Goal: Task Accomplishment & Management: Manage account settings

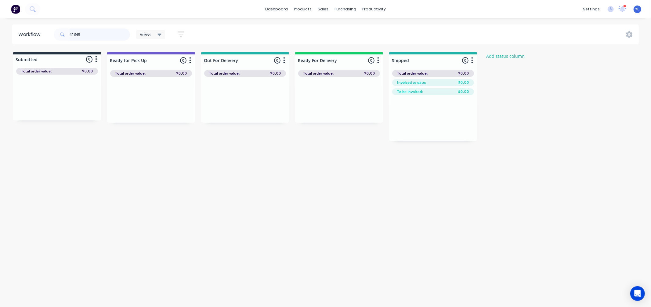
click at [103, 35] on input "41349" at bounding box center [100, 34] width 60 height 12
click at [102, 35] on input "41349" at bounding box center [100, 34] width 60 height 12
drag, startPoint x: 49, startPoint y: 109, endPoint x: 249, endPoint y: 117, distance: 199.5
click at [249, 117] on div "Submitted 1 Status colour #273444 hex #273444 Save Cancel Summaries Total order…" at bounding box center [327, 96] width 664 height 89
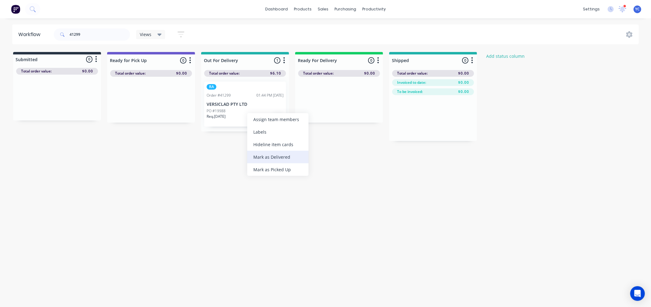
click at [284, 158] on div "Mark as Delivered" at bounding box center [277, 157] width 61 height 13
click at [105, 32] on input "41299" at bounding box center [100, 34] width 60 height 12
click at [103, 34] on input "41299" at bounding box center [100, 34] width 60 height 12
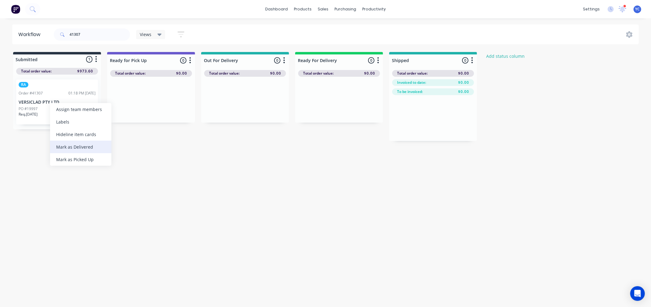
click at [86, 148] on div "Mark as Delivered" at bounding box center [80, 146] width 61 height 13
click at [83, 37] on input "41307" at bounding box center [100, 34] width 60 height 12
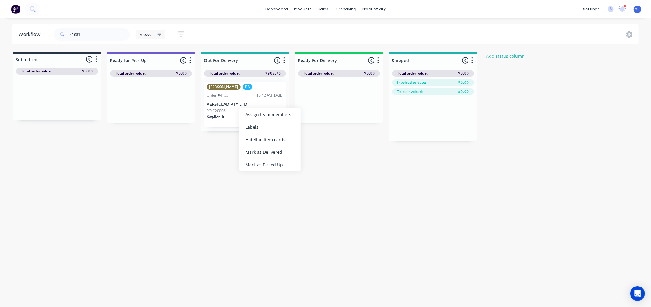
click at [282, 154] on div "Mark as Delivered" at bounding box center [269, 152] width 61 height 13
click at [88, 33] on input "41331" at bounding box center [100, 34] width 60 height 12
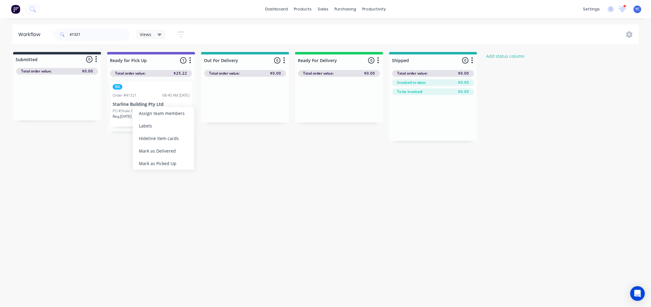
click at [168, 161] on div "Mark as Picked Up" at bounding box center [163, 163] width 61 height 13
click at [106, 37] on input "41321" at bounding box center [100, 34] width 60 height 12
drag, startPoint x: 35, startPoint y: 109, endPoint x: 133, endPoint y: 111, distance: 98.0
click at [133, 111] on div "Submitted 1 Status colour #273444 hex #273444 Save Cancel Summaries Total order…" at bounding box center [327, 96] width 664 height 89
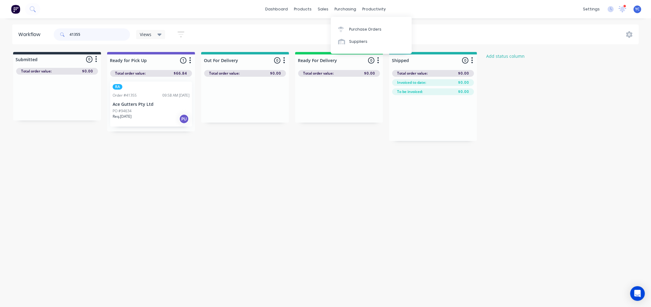
click at [111, 34] on input "41355" at bounding box center [100, 34] width 60 height 12
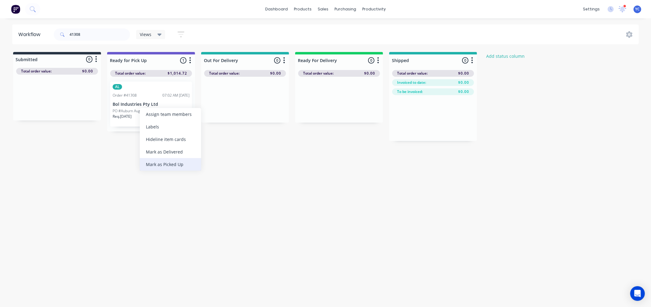
click at [166, 163] on div "Mark as Picked Up" at bounding box center [170, 164] width 61 height 13
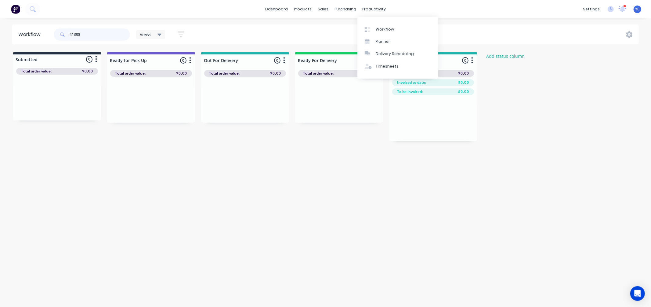
click at [98, 32] on input "41308" at bounding box center [100, 34] width 60 height 12
type input "van"
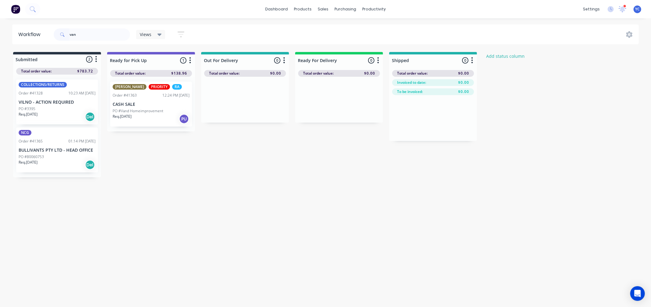
click at [127, 109] on p "PO #Vand Homeimprovement" at bounding box center [138, 110] width 51 height 5
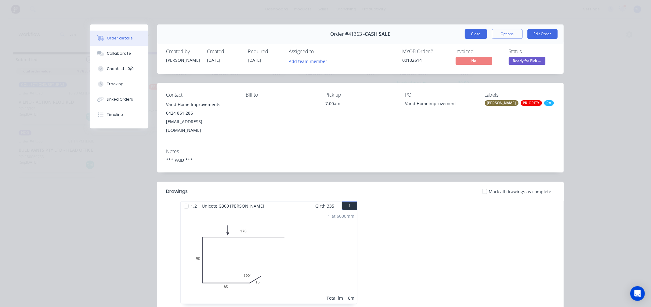
click at [472, 33] on button "Close" at bounding box center [476, 34] width 22 height 10
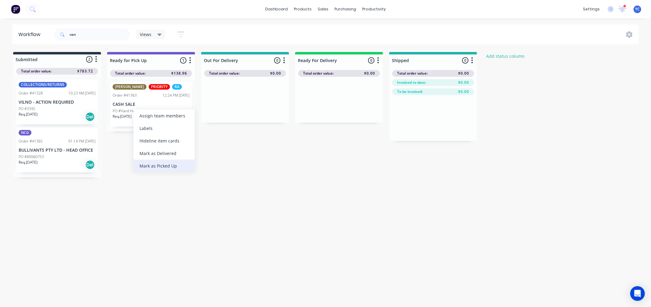
click at [176, 162] on div "Mark as Picked Up" at bounding box center [163, 165] width 61 height 13
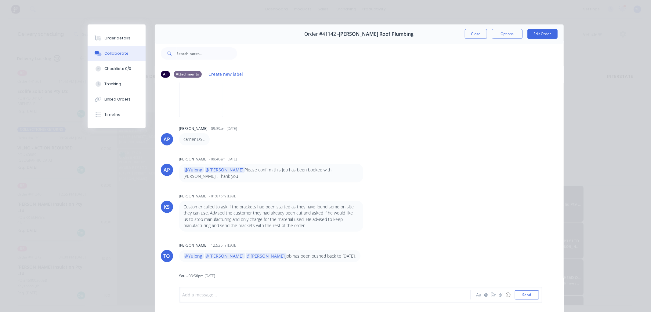
drag, startPoint x: 467, startPoint y: 35, endPoint x: 475, endPoint y: 0, distance: 35.3
click at [467, 35] on button "Close" at bounding box center [476, 34] width 22 height 10
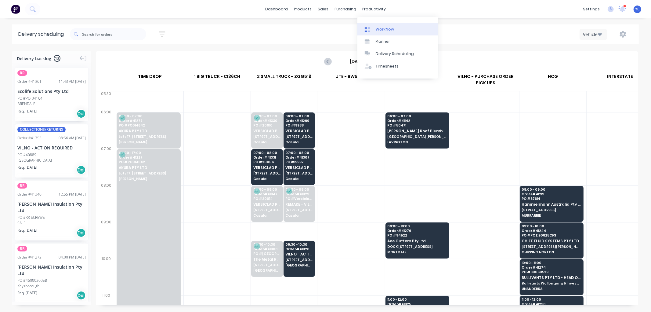
click at [383, 27] on div "Workflow" at bounding box center [385, 29] width 18 height 5
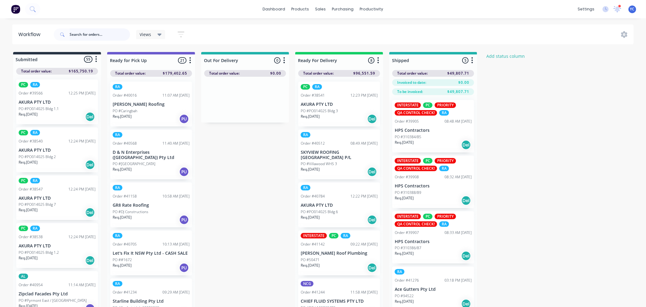
click at [100, 38] on input "text" at bounding box center [100, 34] width 60 height 12
click at [95, 32] on input "41324" at bounding box center [100, 34] width 60 height 12
type input "41324"
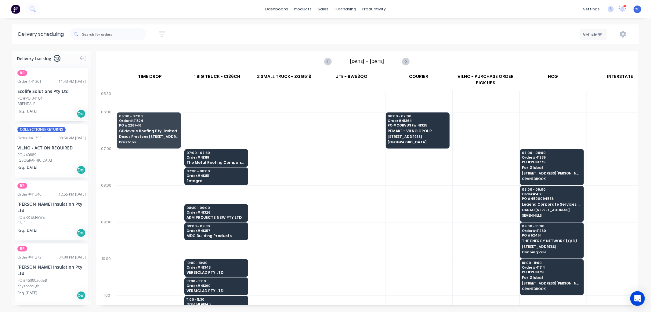
scroll to position [0, 0]
click at [329, 60] on icon "Previous page" at bounding box center [328, 61] width 7 height 7
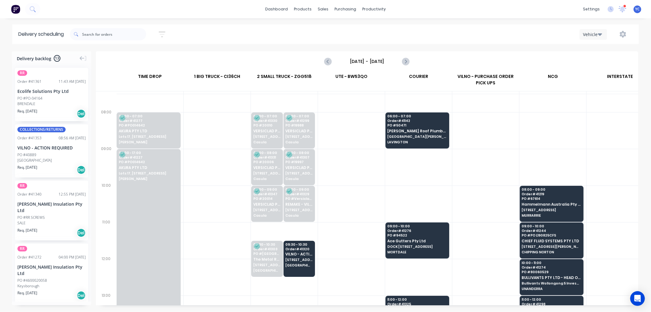
scroll to position [102, 0]
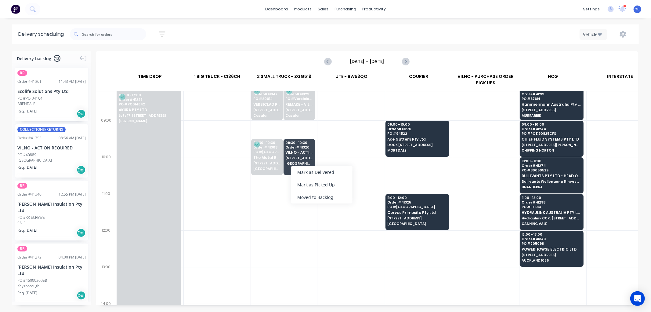
click at [337, 124] on div at bounding box center [351, 138] width 67 height 37
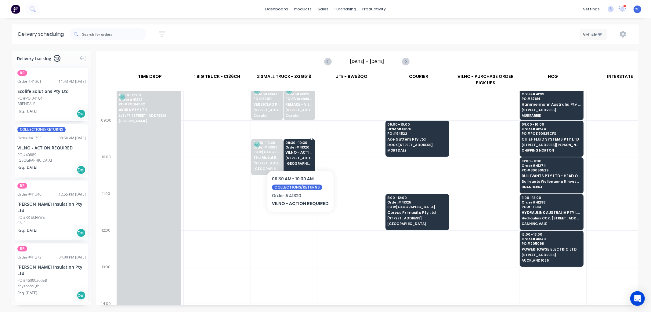
click at [300, 149] on div "09:30 - 10:30 Order # 41320 VILNO - ACTION REQUIRED [STREET_ADDRESS]" at bounding box center [299, 153] width 31 height 29
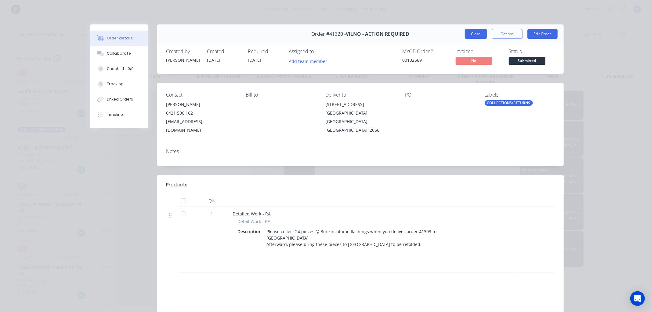
click at [472, 35] on button "Close" at bounding box center [476, 34] width 22 height 10
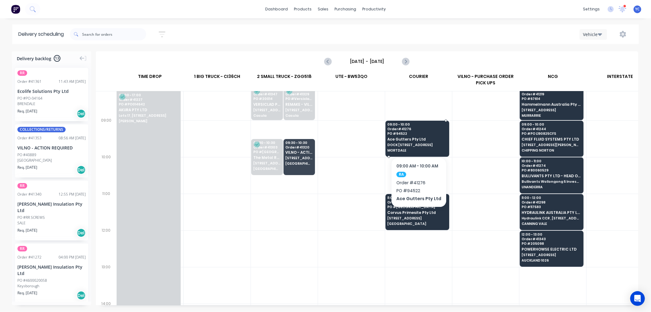
click at [415, 146] on span "DOCK 4 69 BOUNDARY ROAD" at bounding box center [417, 145] width 59 height 4
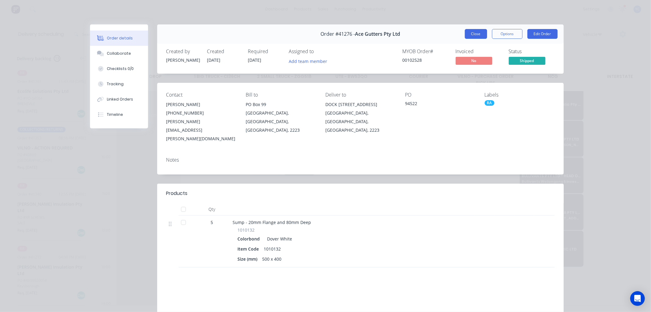
click at [478, 34] on button "Close" at bounding box center [476, 34] width 22 height 10
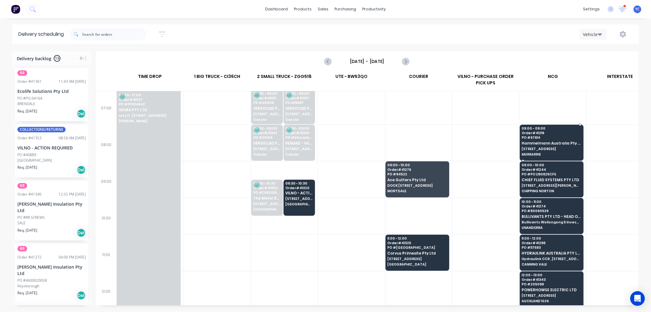
scroll to position [68, 0]
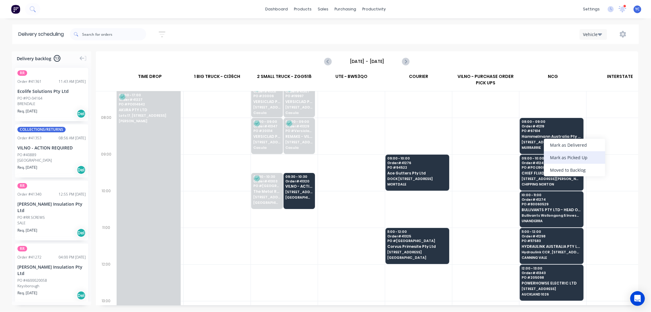
click at [556, 154] on div "Mark as Picked Up" at bounding box center [574, 157] width 61 height 13
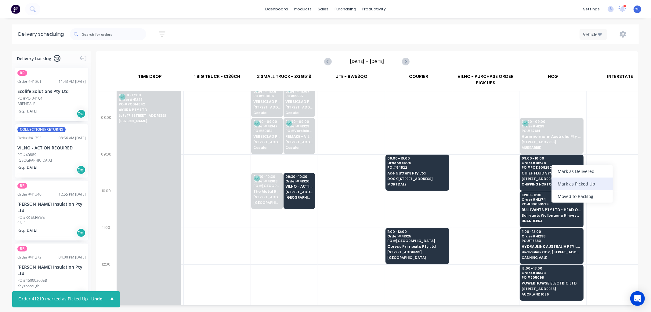
click at [564, 182] on div "Mark as Picked Up" at bounding box center [582, 183] width 61 height 13
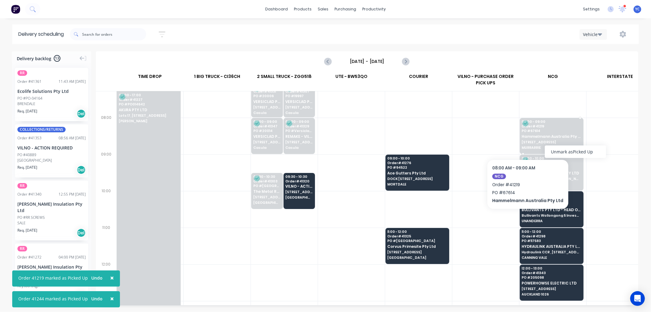
click at [526, 140] on span "1/41 PARINGA RD" at bounding box center [551, 142] width 59 height 4
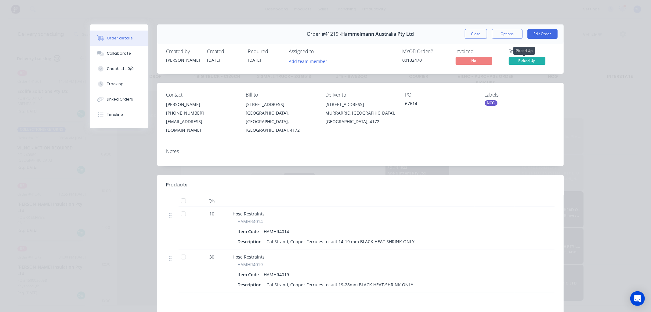
click at [531, 61] on span "Picked Up" at bounding box center [527, 61] width 37 height 8
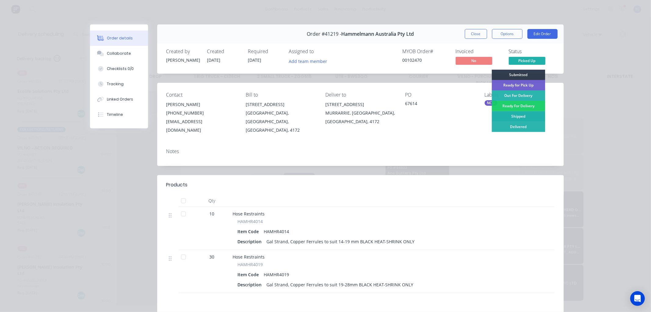
click at [525, 117] on div "Shipped" at bounding box center [518, 116] width 53 height 10
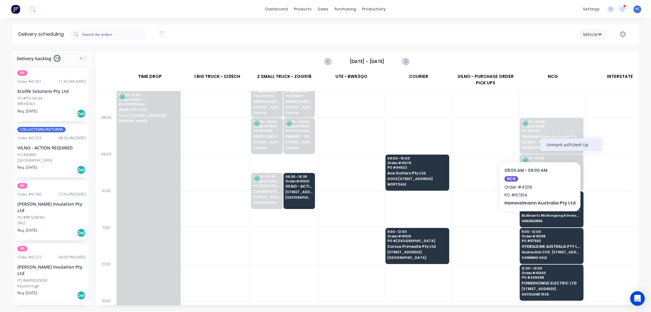
click at [548, 142] on div "Unmark as Picked Up" at bounding box center [570, 144] width 61 height 13
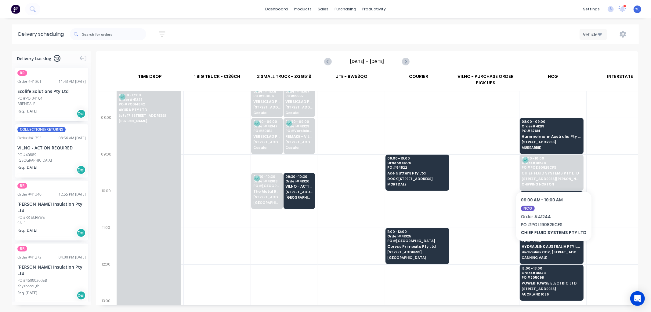
click at [512, 170] on div at bounding box center [486, 172] width 67 height 37
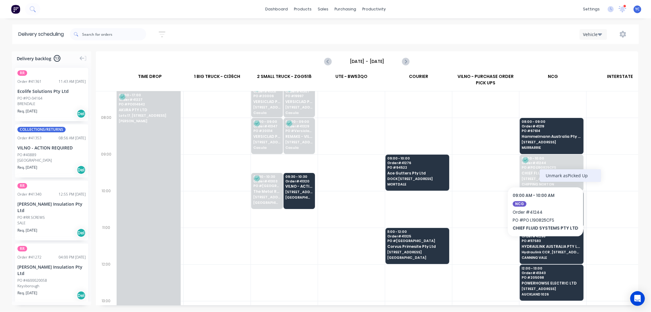
click at [548, 173] on div "Unmark as Picked Up" at bounding box center [570, 175] width 61 height 13
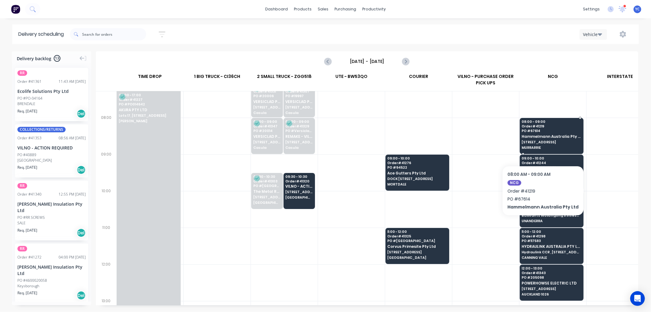
click at [542, 147] on span "MURRARRIE" at bounding box center [551, 148] width 59 height 4
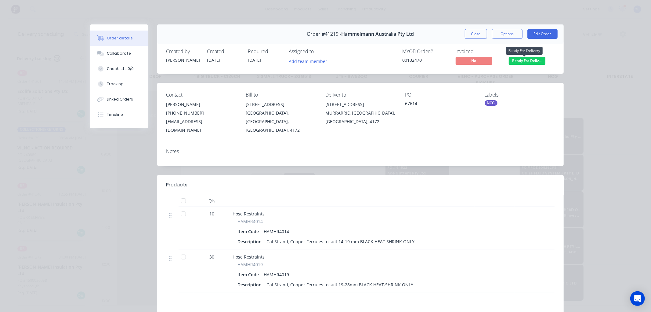
click at [516, 60] on span "Ready For Deliv..." at bounding box center [527, 61] width 37 height 8
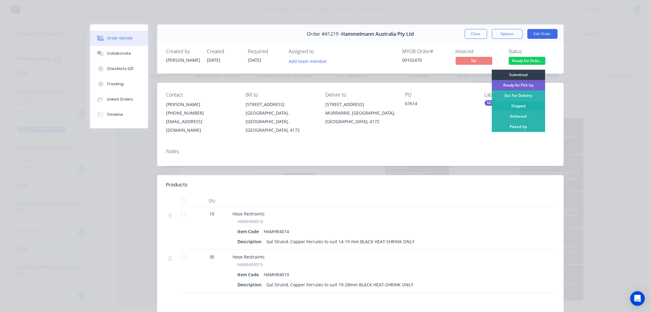
click at [529, 104] on div "Shipped" at bounding box center [518, 106] width 53 height 10
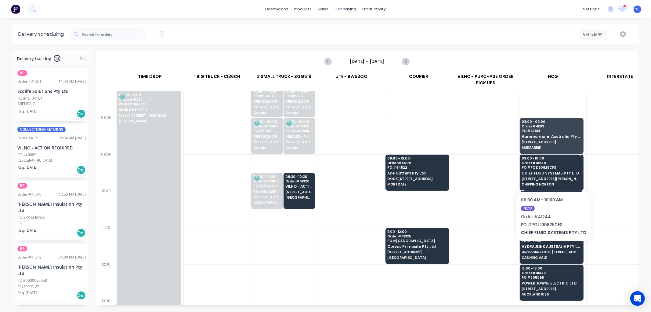
click at [548, 166] on span "PO # PO L190825CFS" at bounding box center [551, 167] width 59 height 4
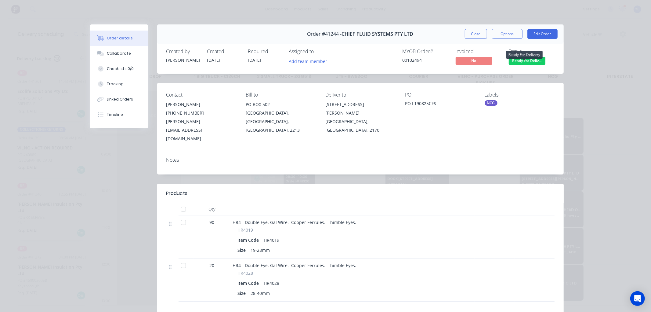
click at [528, 61] on span "Ready For Deliv..." at bounding box center [527, 61] width 37 height 8
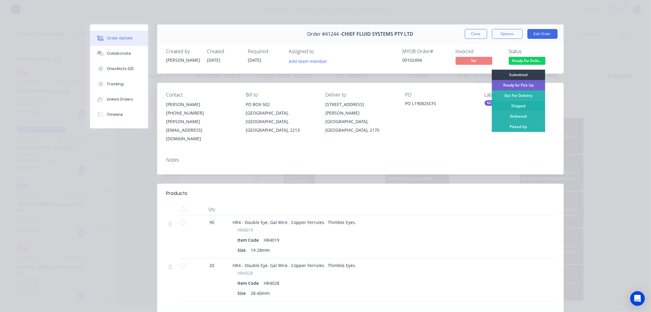
click at [521, 104] on div "Shipped" at bounding box center [518, 106] width 53 height 10
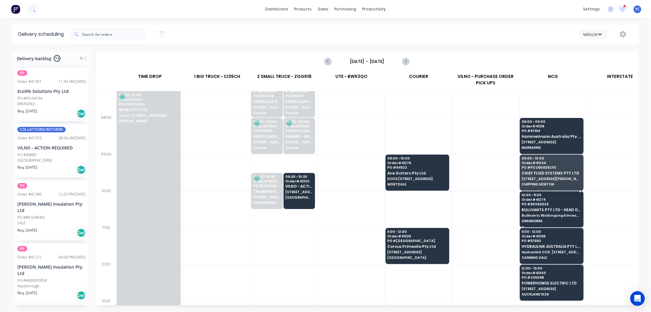
click at [557, 202] on span "PO # 80060529" at bounding box center [551, 204] width 59 height 4
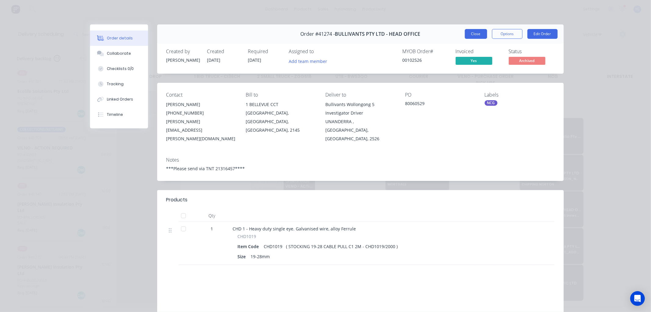
click at [478, 37] on button "Close" at bounding box center [476, 34] width 22 height 10
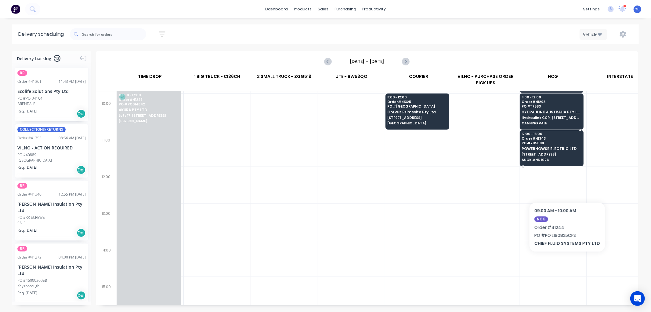
scroll to position [203, 0]
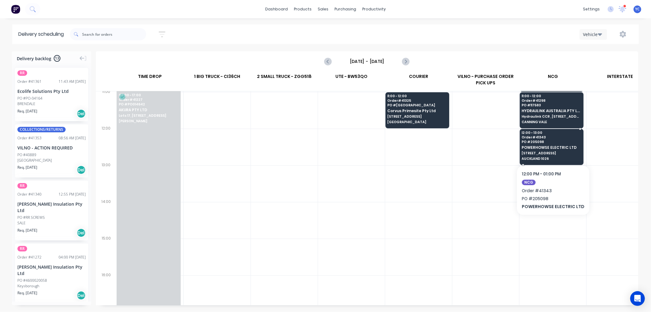
click at [550, 145] on span "POWERHOWSE ELECTRIC LTD" at bounding box center [551, 147] width 59 height 4
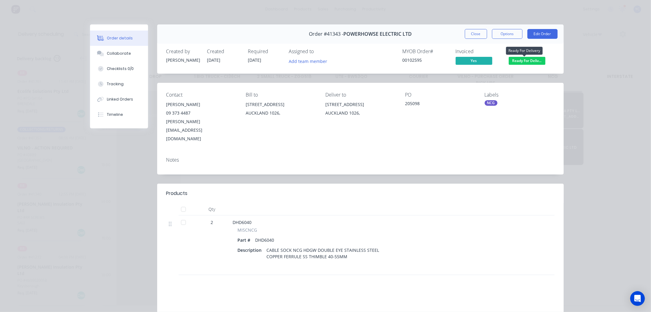
click at [512, 58] on span "Ready For Deliv..." at bounding box center [527, 61] width 37 height 8
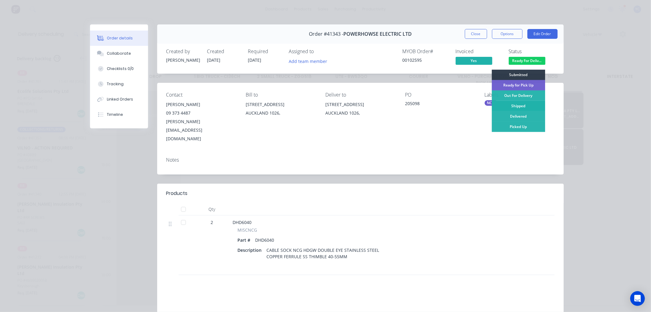
click at [525, 105] on div "Shipped" at bounding box center [518, 106] width 53 height 10
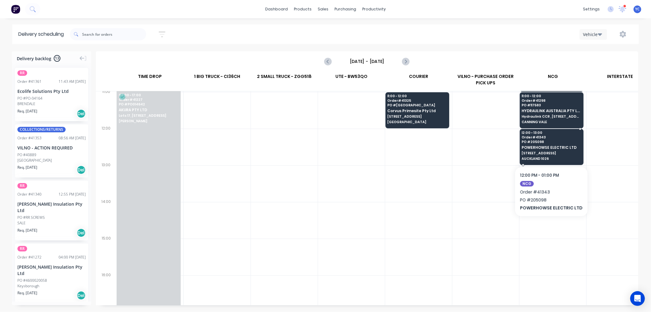
click at [550, 148] on span "POWERHOWSE ELECTRIC LTD" at bounding box center [551, 147] width 59 height 4
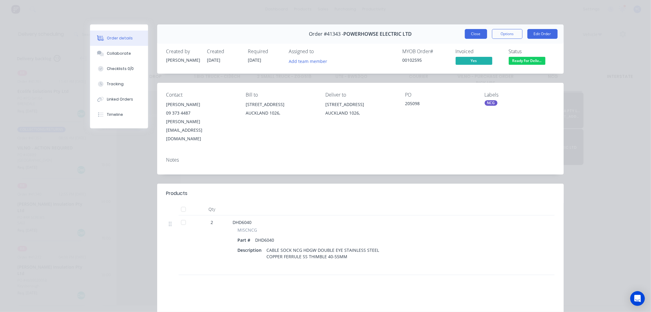
click at [471, 34] on button "Close" at bounding box center [476, 34] width 22 height 10
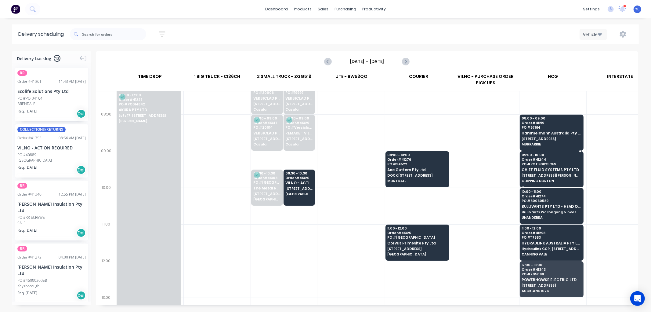
scroll to position [68, 0]
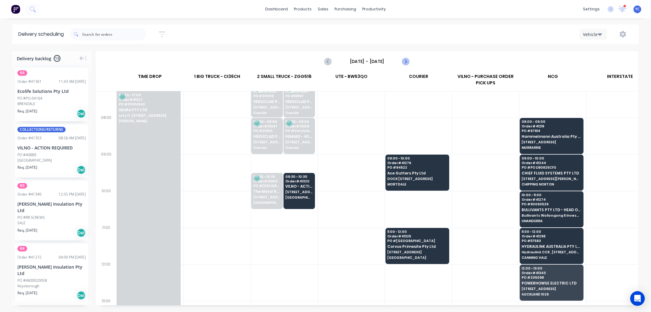
click at [408, 62] on icon "Next page" at bounding box center [405, 61] width 7 height 7
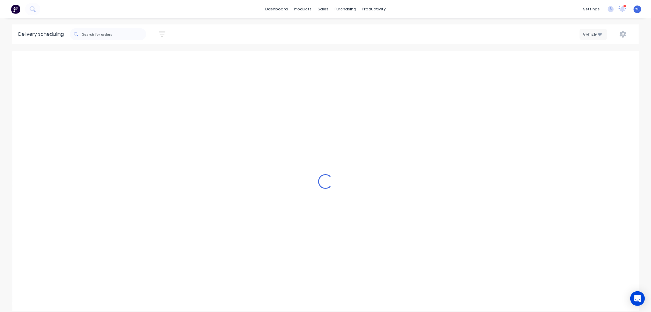
type input "Thursday - 28/08/25"
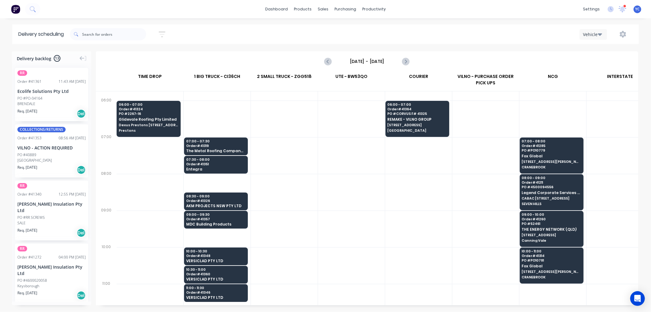
scroll to position [0, 0]
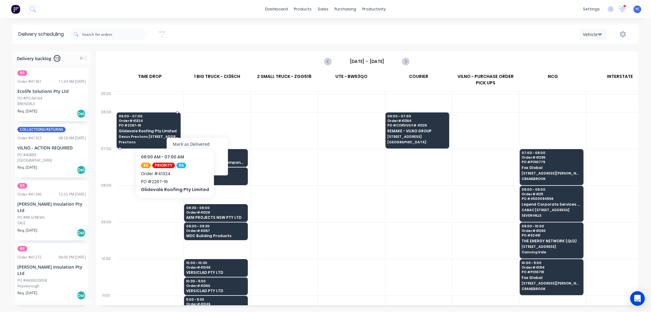
click at [173, 129] on span "Glidevale Roofing Pty Limited" at bounding box center [149, 131] width 60 height 4
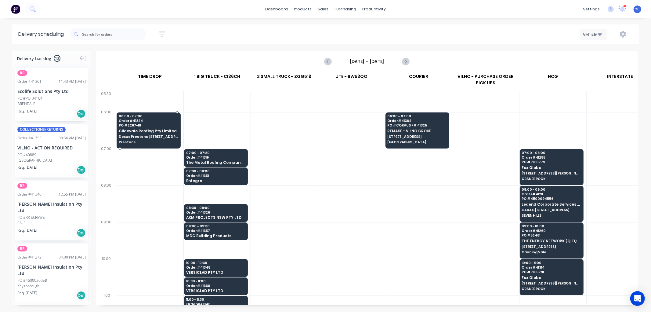
click at [173, 129] on span "Glidevale Roofing Pty Limited" at bounding box center [149, 131] width 60 height 4
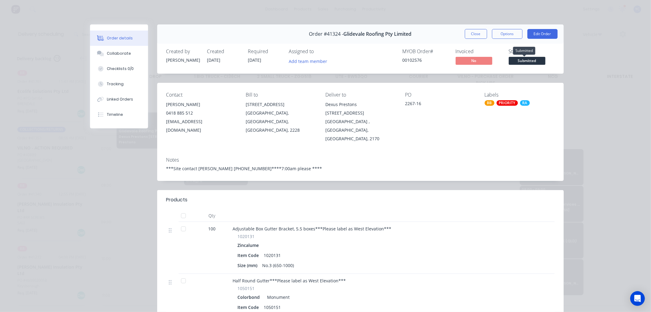
click at [524, 59] on span "Submitted" at bounding box center [527, 61] width 37 height 8
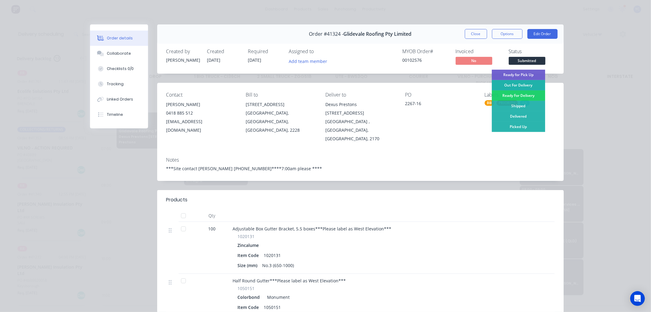
click at [520, 87] on div "Out For Delivery" at bounding box center [518, 85] width 53 height 10
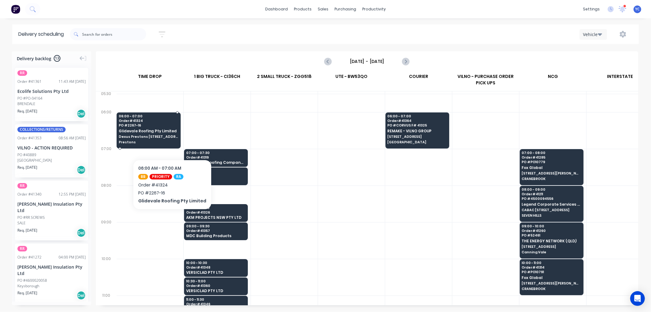
click at [170, 141] on span "Prestons" at bounding box center [149, 142] width 60 height 4
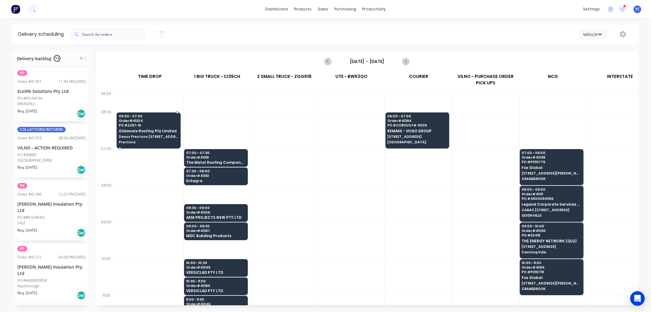
click at [170, 141] on body "dashboard products sales purchasing productivity dashboard products Product Cat…" at bounding box center [325, 156] width 651 height 312
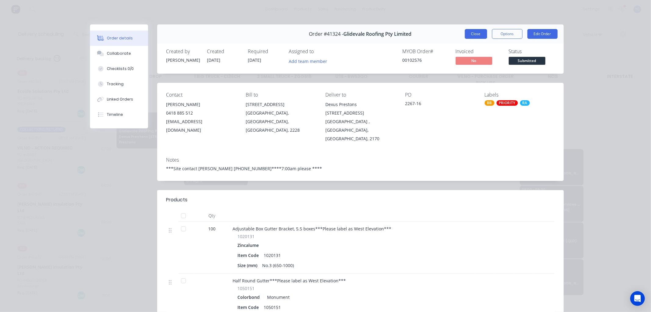
click at [472, 33] on button "Close" at bounding box center [476, 34] width 22 height 10
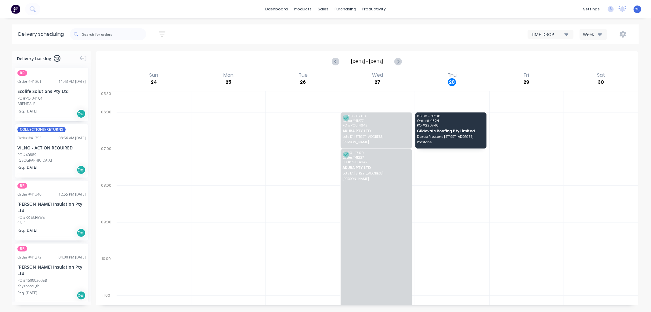
click at [599, 35] on icon "button" at bounding box center [600, 34] width 4 height 2
click at [593, 60] on div "Vehicle" at bounding box center [610, 62] width 60 height 12
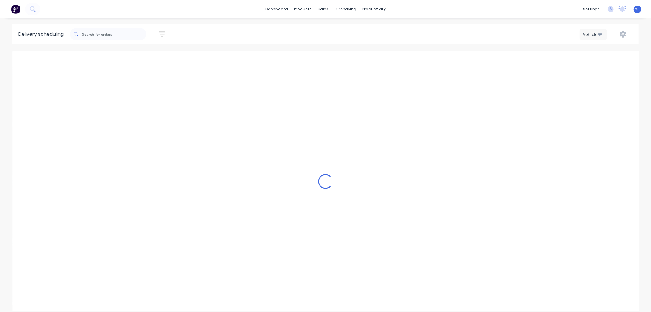
scroll to position [0, 0]
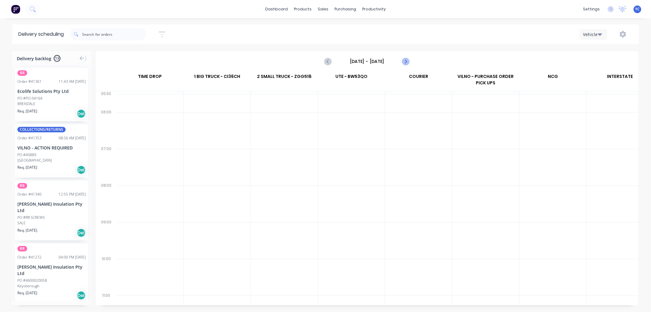
click at [403, 62] on icon "Next page" at bounding box center [405, 61] width 7 height 7
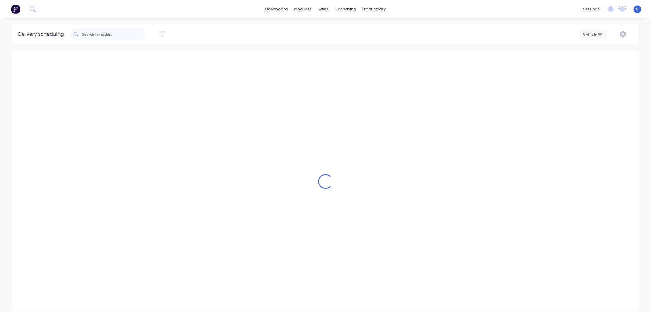
click at [403, 61] on icon "Next page" at bounding box center [405, 61] width 7 height 7
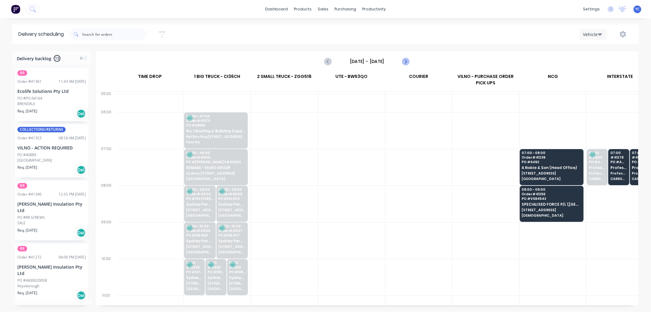
click at [403, 61] on icon "Next page" at bounding box center [405, 61] width 7 height 7
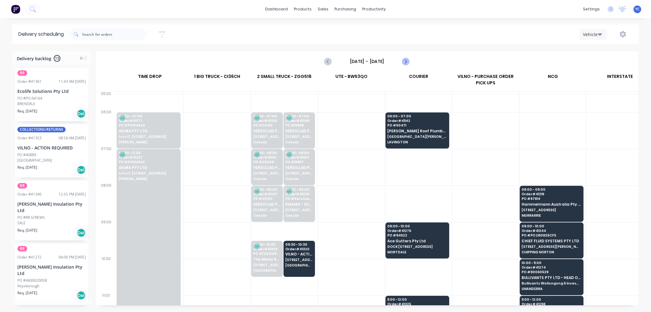
click at [403, 61] on icon "Next page" at bounding box center [405, 61] width 7 height 7
type input "[DATE] - [DATE]"
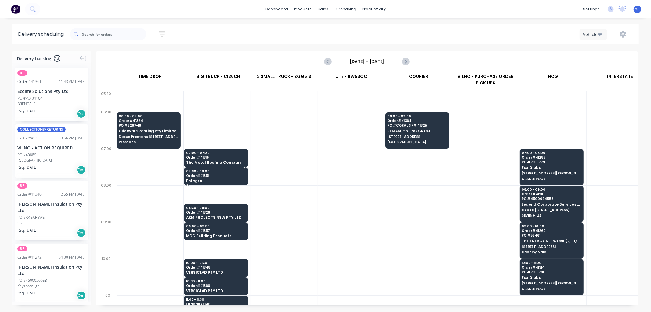
click at [147, 135] on span "Dexus Prestons [STREET_ADDRESS]" at bounding box center [149, 137] width 60 height 4
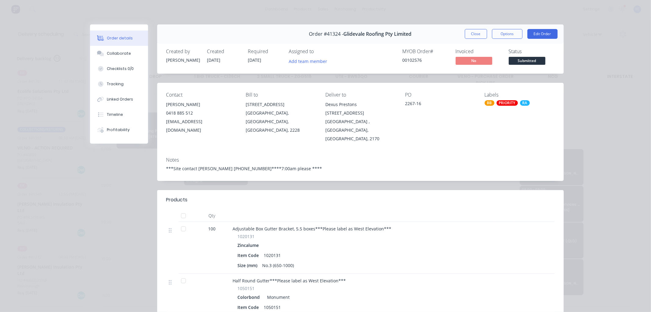
click at [514, 63] on span "Submitted" at bounding box center [527, 61] width 37 height 8
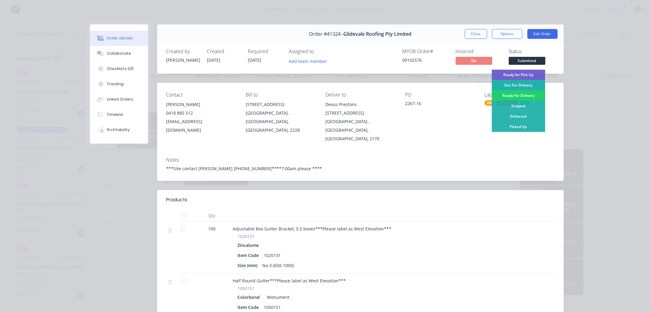
click at [519, 83] on div "Out For Delivery" at bounding box center [518, 85] width 53 height 10
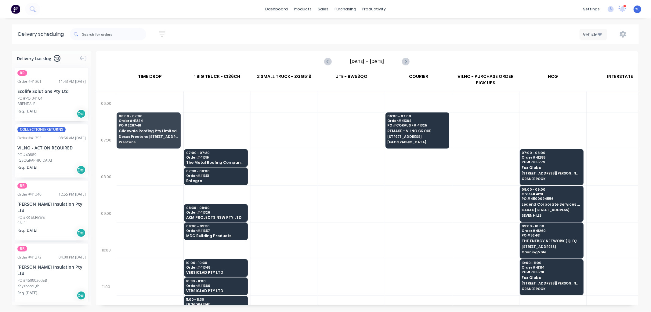
scroll to position [68, 0]
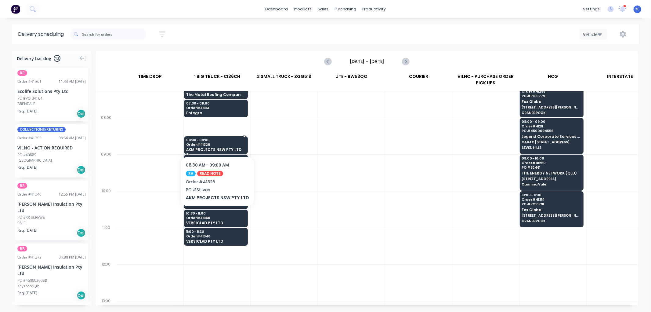
click at [235, 146] on span "Order # 41326" at bounding box center [215, 145] width 59 height 4
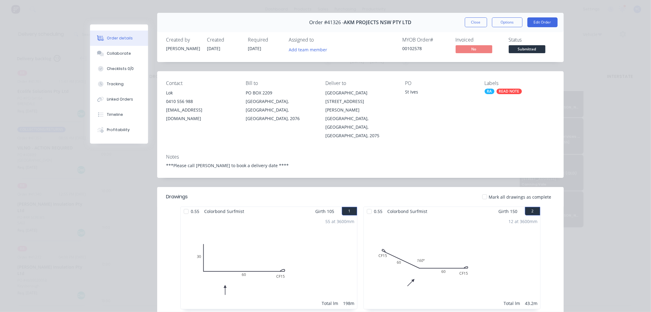
scroll to position [0, 0]
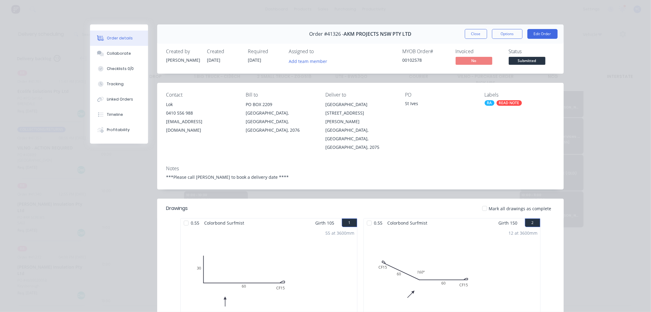
click at [476, 34] on button "Close" at bounding box center [476, 34] width 22 height 10
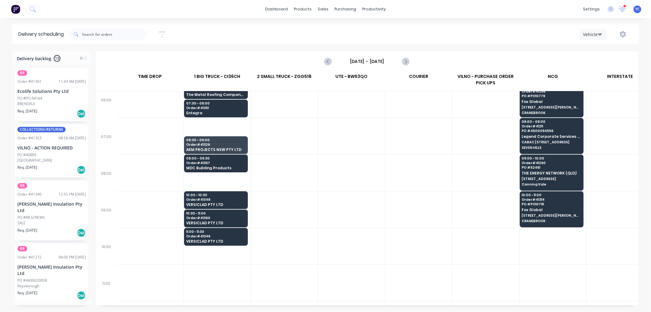
scroll to position [0, 0]
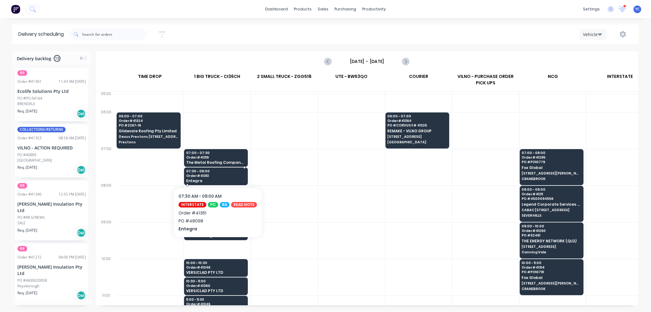
click at [214, 179] on span "Entegra" at bounding box center [215, 181] width 59 height 4
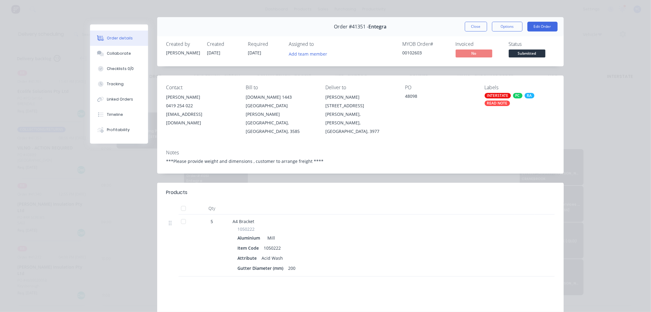
scroll to position [0, 0]
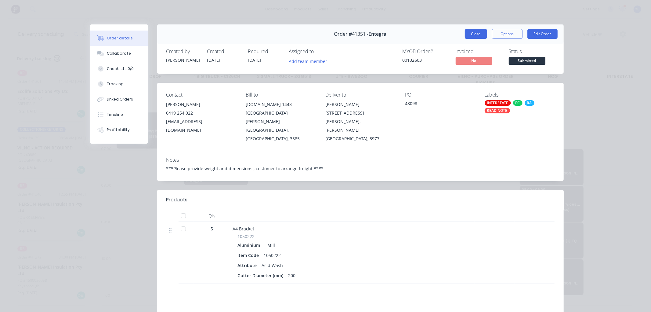
click at [471, 33] on button "Close" at bounding box center [476, 34] width 22 height 10
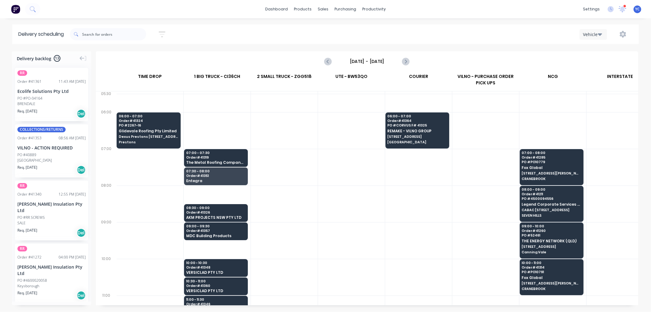
click at [471, 33] on div "Vehicle" at bounding box center [490, 34] width 285 height 11
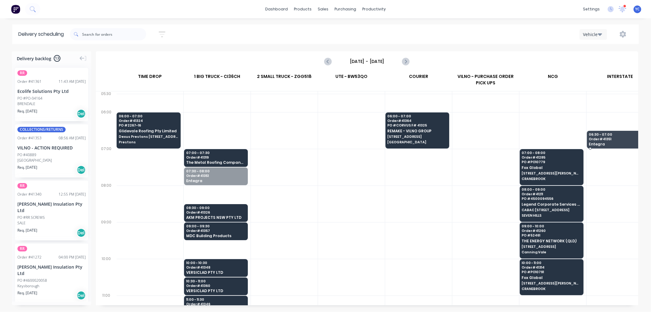
drag, startPoint x: 211, startPoint y: 176, endPoint x: 614, endPoint y: 141, distance: 404.3
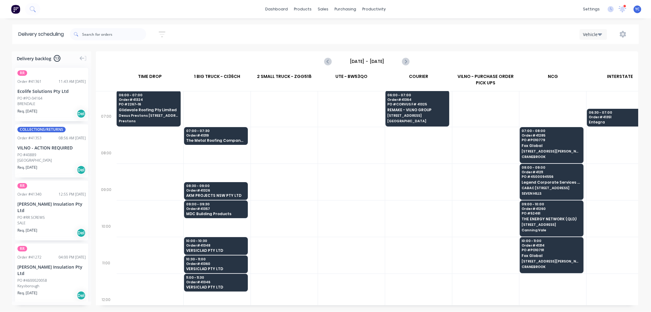
scroll to position [34, 0]
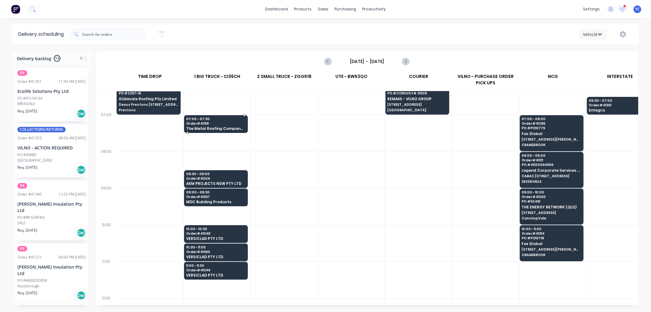
click at [231, 123] on span "Order # 41319" at bounding box center [215, 124] width 59 height 4
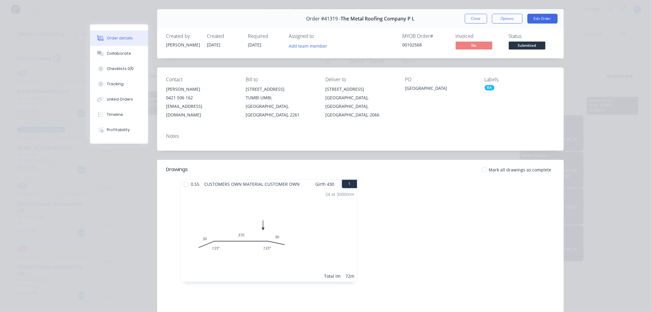
scroll to position [0, 0]
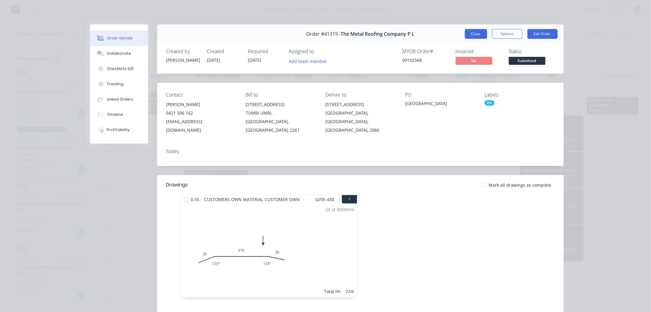
click at [465, 33] on button "Close" at bounding box center [476, 34] width 22 height 10
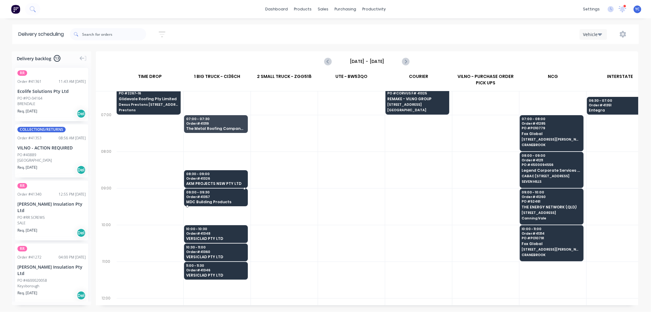
click at [229, 197] on span "Order # 41357" at bounding box center [215, 197] width 59 height 4
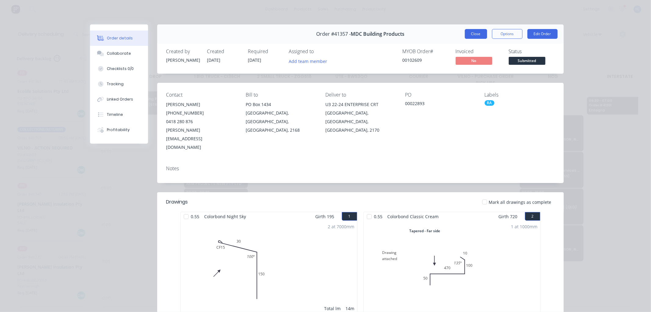
click at [468, 34] on button "Close" at bounding box center [476, 34] width 22 height 10
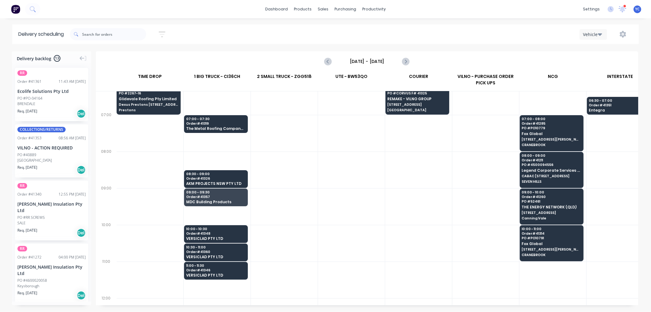
scroll to position [0, 0]
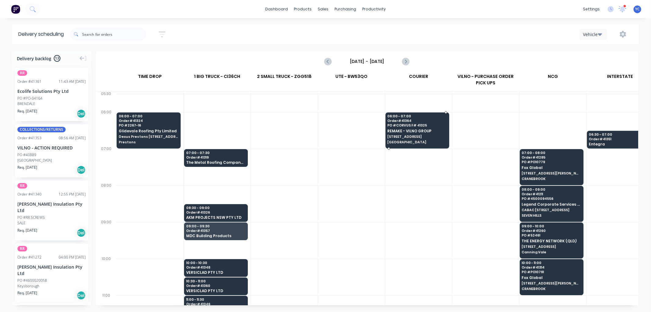
click at [416, 128] on div "06:00 - 07:00 Order # 41364 PO # CORVUS F# 41325 REMAKE - VILNO GROUP 16 Alkoo …" at bounding box center [417, 129] width 63 height 34
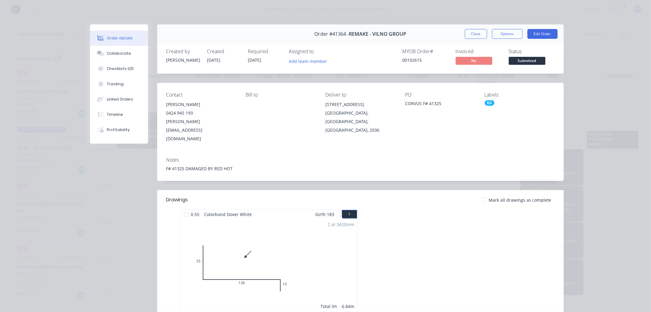
click at [467, 34] on button "Close" at bounding box center [476, 34] width 22 height 10
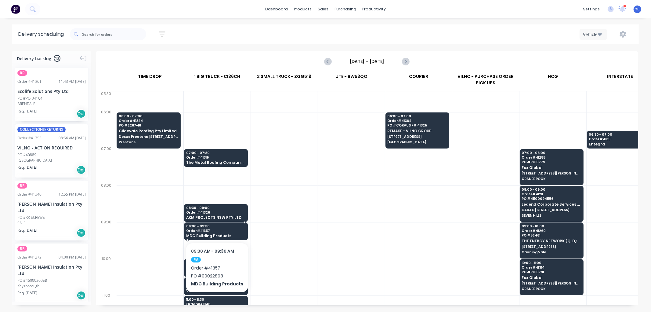
click at [233, 236] on span "MDC Building Products" at bounding box center [215, 236] width 59 height 4
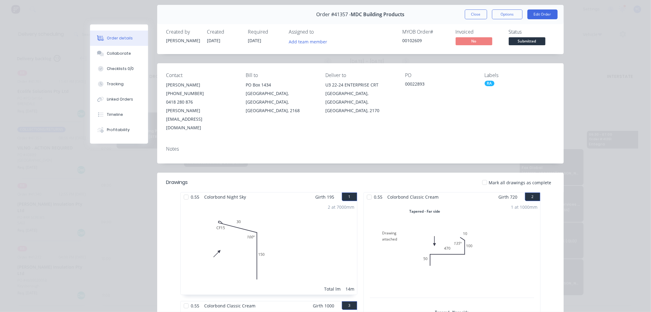
scroll to position [0, 0]
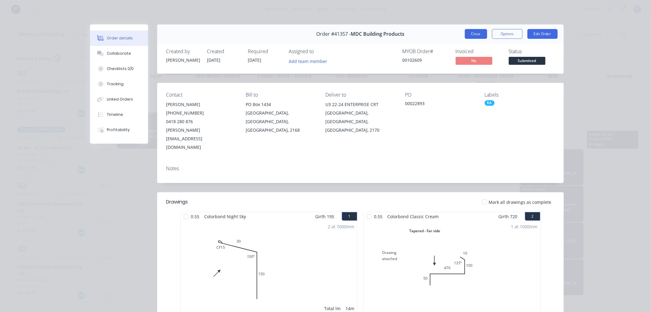
click at [476, 36] on button "Close" at bounding box center [476, 34] width 22 height 10
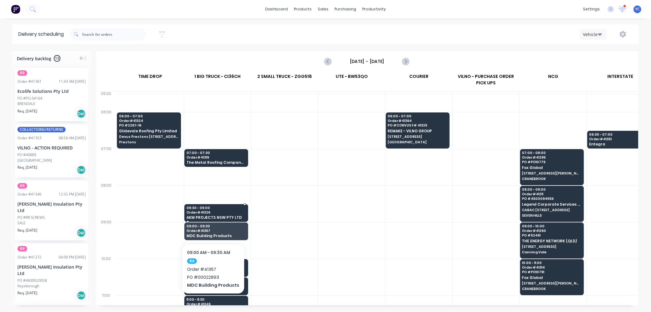
click at [212, 214] on span "Order # 41326" at bounding box center [216, 212] width 59 height 4
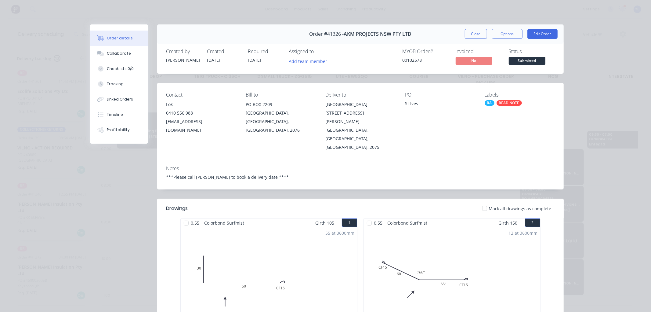
click at [476, 31] on button "Close" at bounding box center [476, 34] width 22 height 10
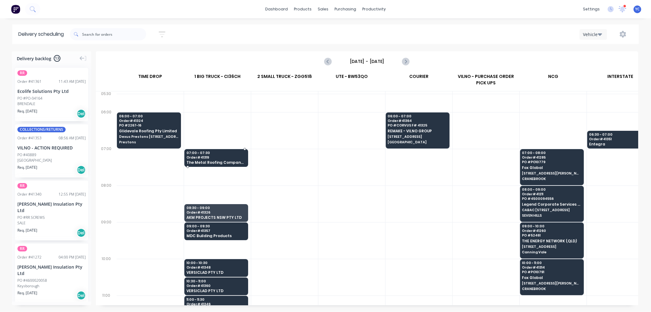
click at [227, 160] on span "The Metal Roofing Company P L" at bounding box center [216, 162] width 59 height 4
click at [227, 160] on body "dashboard products sales purchasing productivity dashboard products Product Cat…" at bounding box center [325, 156] width 651 height 312
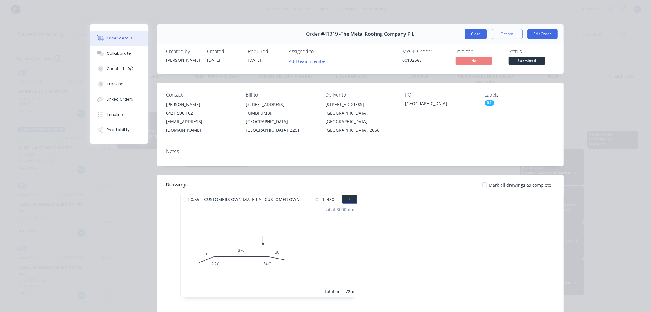
click at [474, 34] on button "Close" at bounding box center [476, 34] width 22 height 10
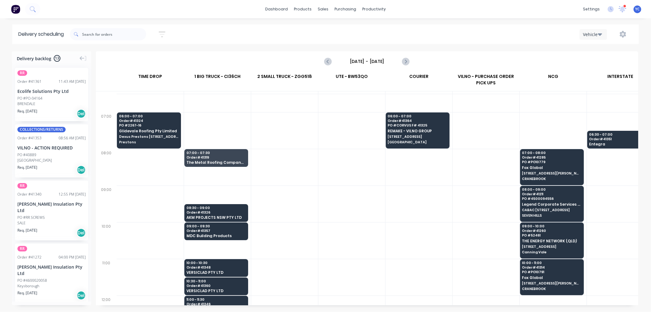
scroll to position [34, 0]
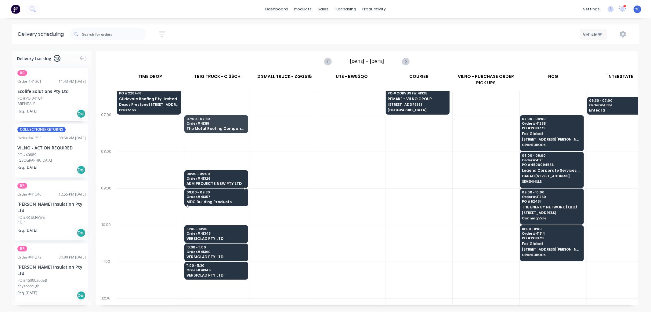
click at [223, 202] on span "MDC Building Products" at bounding box center [216, 202] width 59 height 4
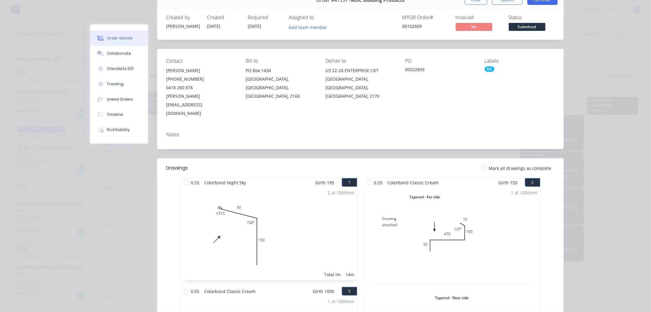
scroll to position [0, 0]
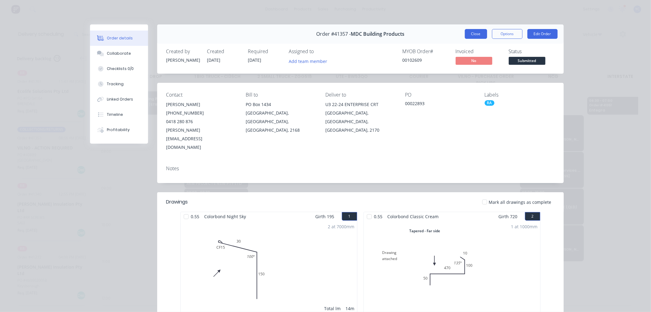
click at [475, 32] on button "Close" at bounding box center [476, 34] width 22 height 10
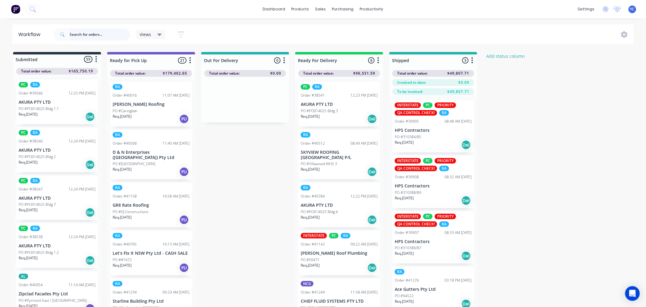
click at [101, 38] on input "text" at bounding box center [100, 34] width 60 height 12
type input "41324"
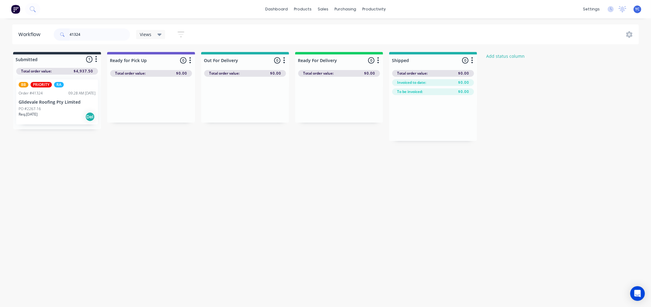
click at [53, 108] on div "PO #2267-16" at bounding box center [57, 108] width 77 height 5
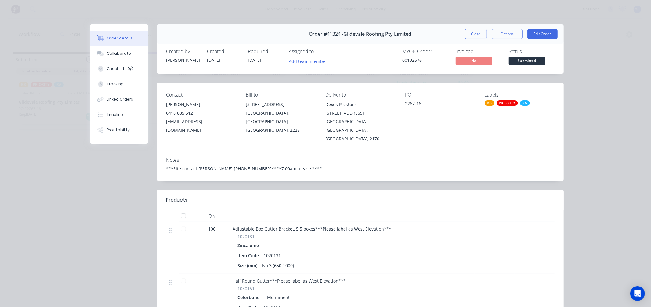
click at [524, 57] on span "Submitted" at bounding box center [527, 61] width 37 height 8
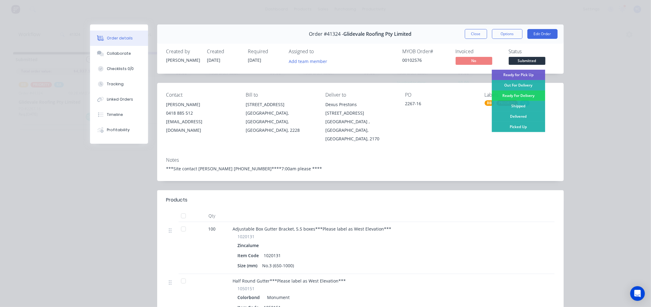
click at [523, 60] on span "Submitted" at bounding box center [527, 61] width 37 height 8
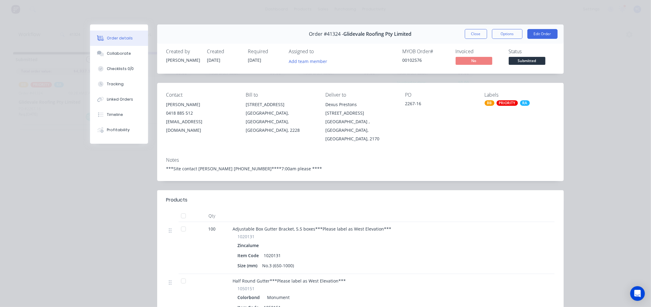
click at [521, 63] on span "Submitted" at bounding box center [527, 61] width 37 height 8
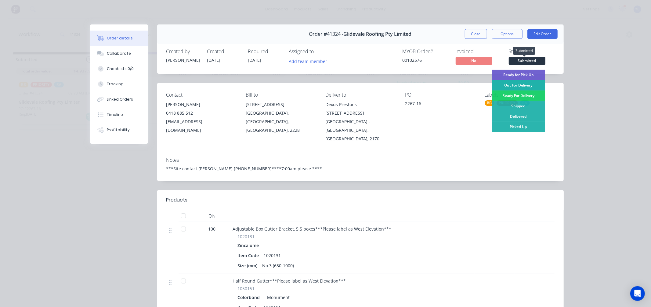
click at [518, 84] on div "Out For Delivery" at bounding box center [518, 85] width 53 height 10
